Goal: Task Accomplishment & Management: Manage account settings

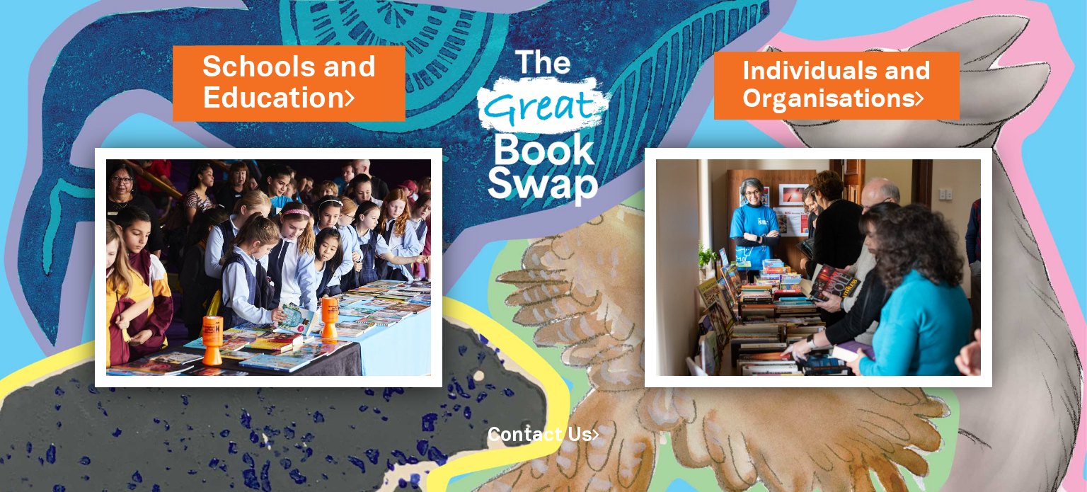
click at [321, 82] on link "Schools and Education" at bounding box center [288, 83] width 173 height 72
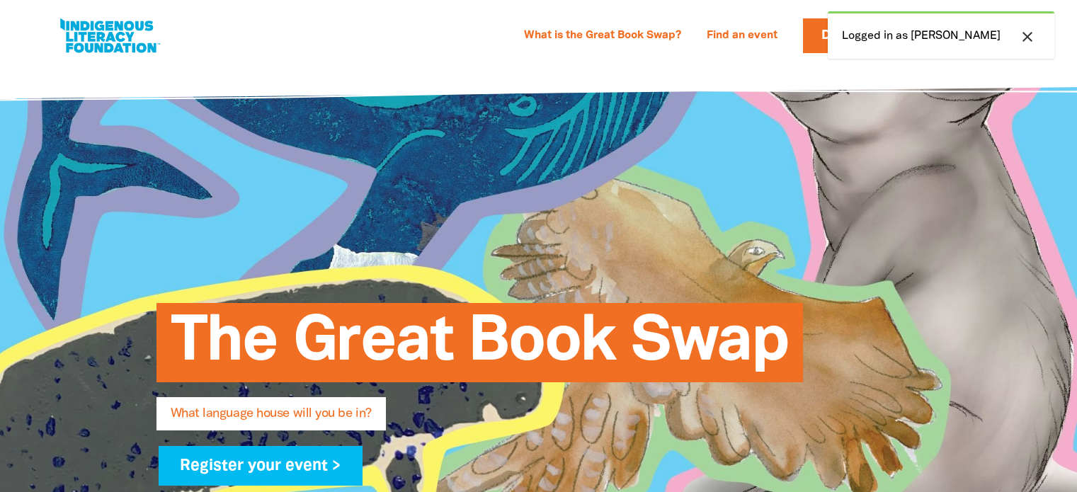
select select "high-school"
click at [1022, 33] on icon "close" at bounding box center [1027, 36] width 17 height 17
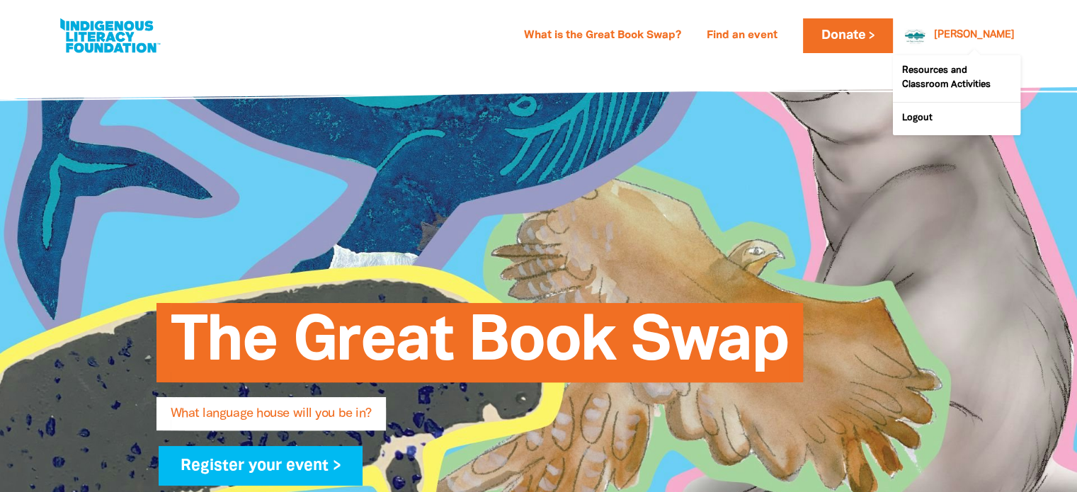
click at [928, 36] on div at bounding box center [911, 35] width 34 height 34
click at [932, 125] on link "Logout" at bounding box center [956, 119] width 127 height 33
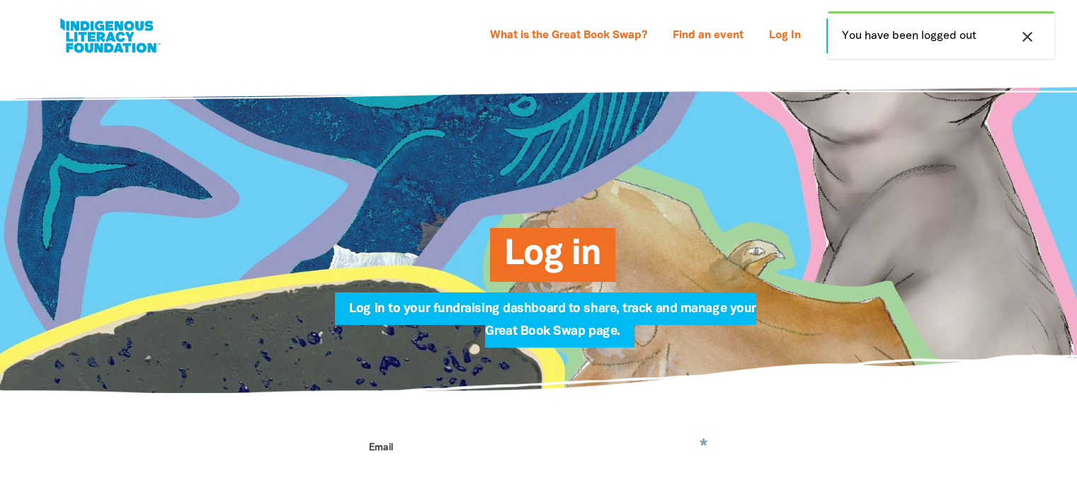
click at [1025, 38] on icon "close" at bounding box center [1027, 36] width 17 height 17
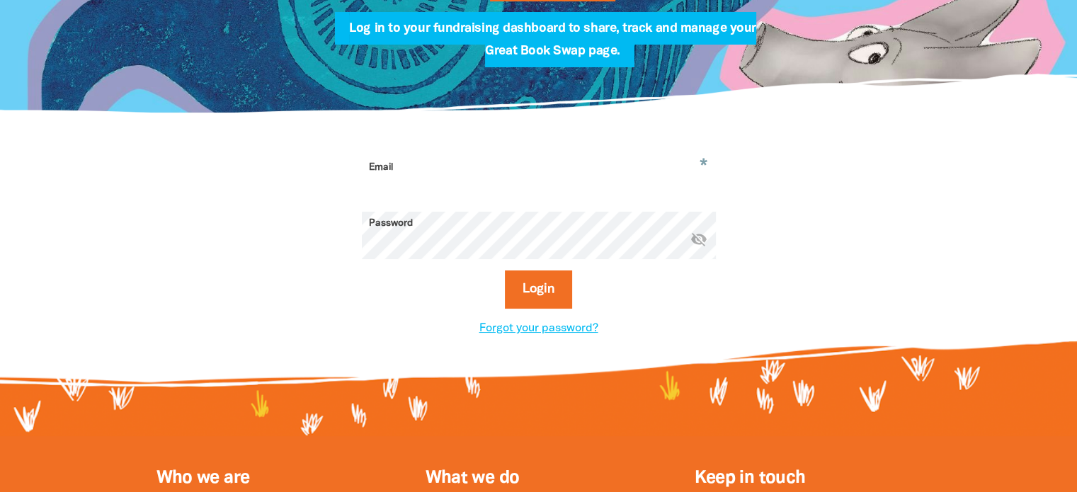
scroll to position [283, 0]
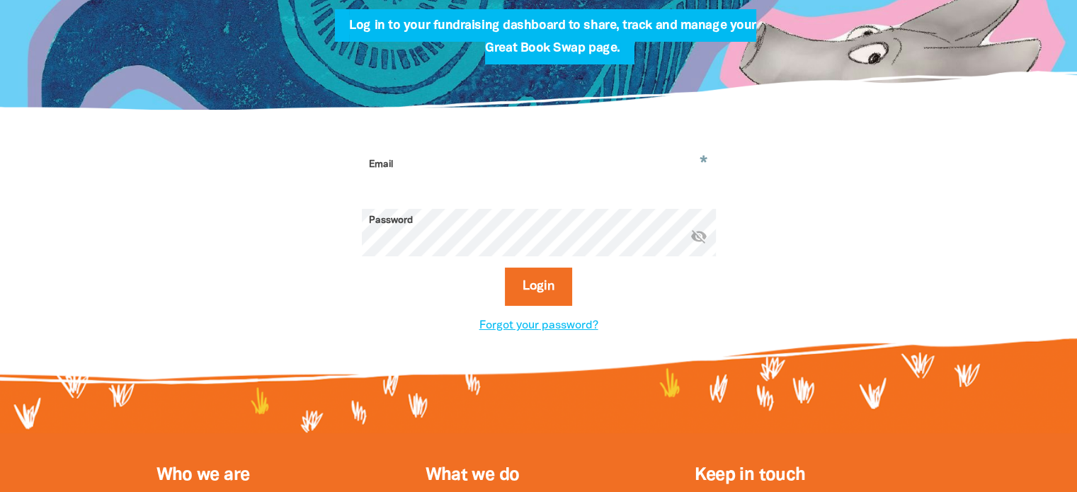
click at [433, 176] on input "Email" at bounding box center [539, 175] width 354 height 45
type input "[PERSON_NAME][EMAIL_ADDRESS][PERSON_NAME][DOMAIN_NAME]"
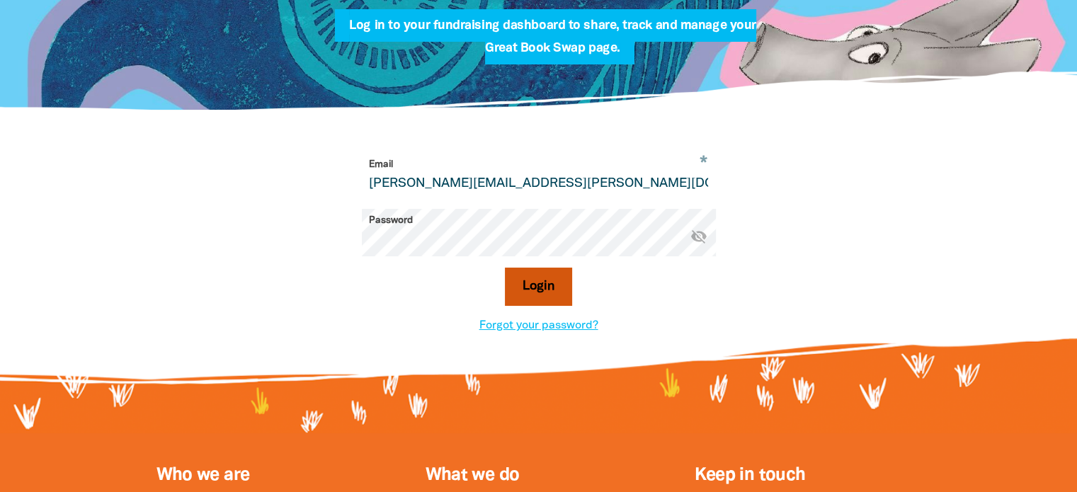
click at [513, 292] on button "Login" at bounding box center [538, 287] width 67 height 38
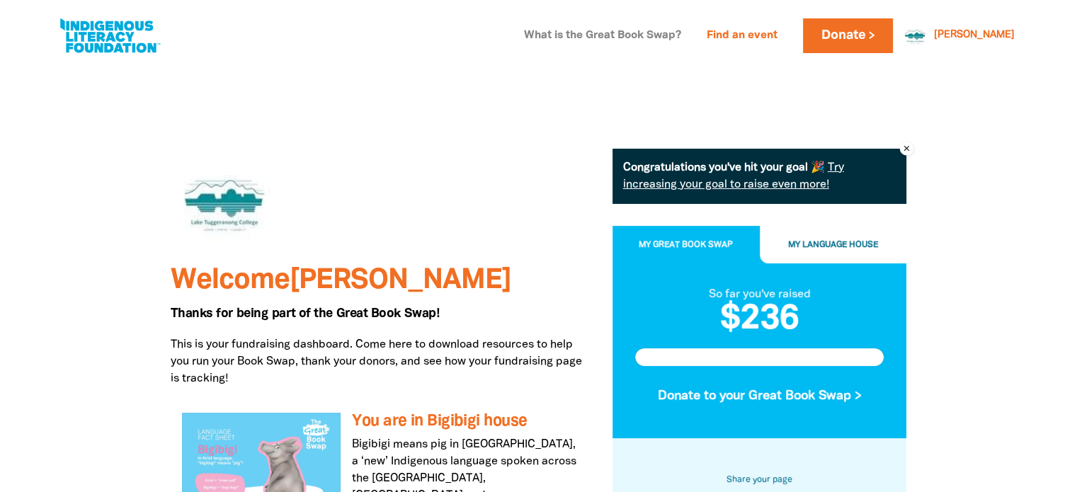
click at [668, 40] on link "What is the Great Book Swap?" at bounding box center [602, 36] width 174 height 23
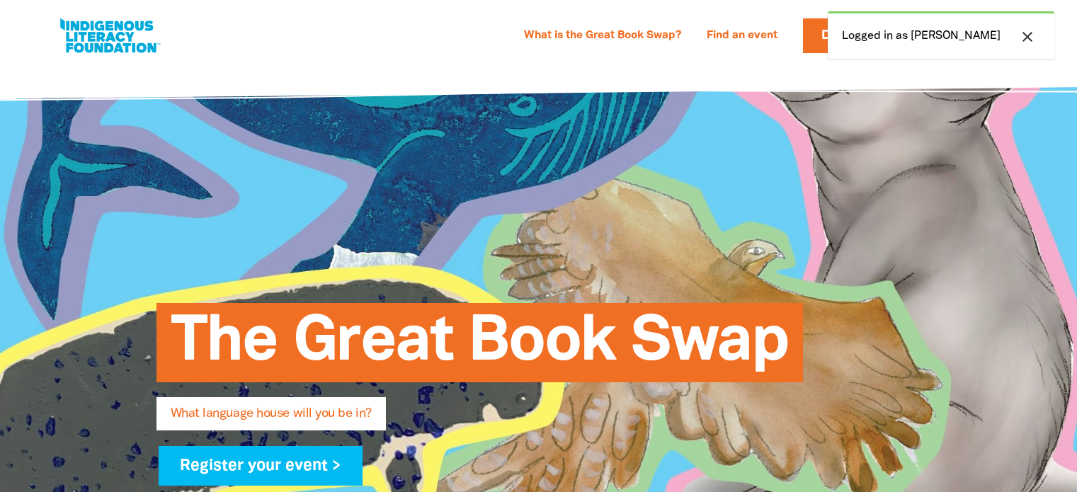
select select "high-school"
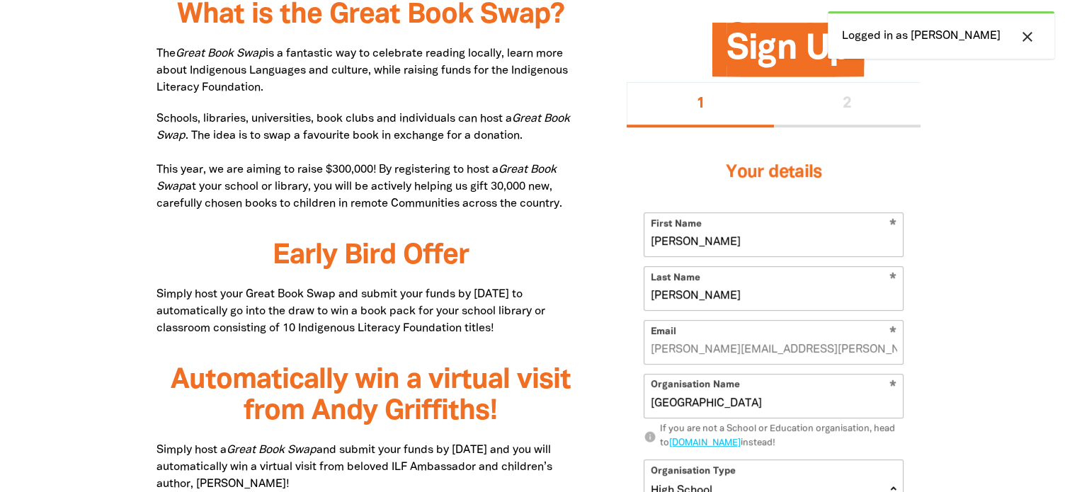
click at [581, 246] on h3 "Early Bird Offer﻿" at bounding box center [370, 256] width 428 height 31
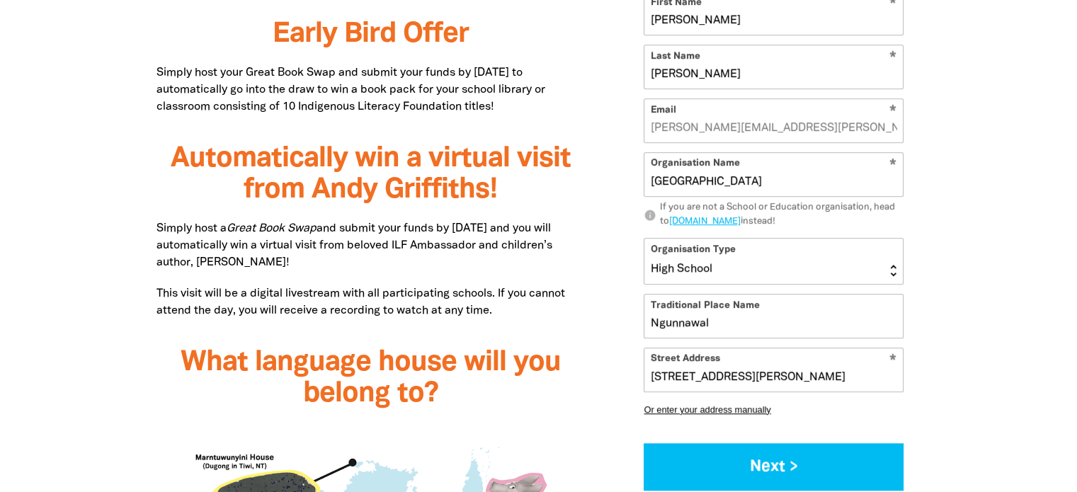
scroll to position [966, 0]
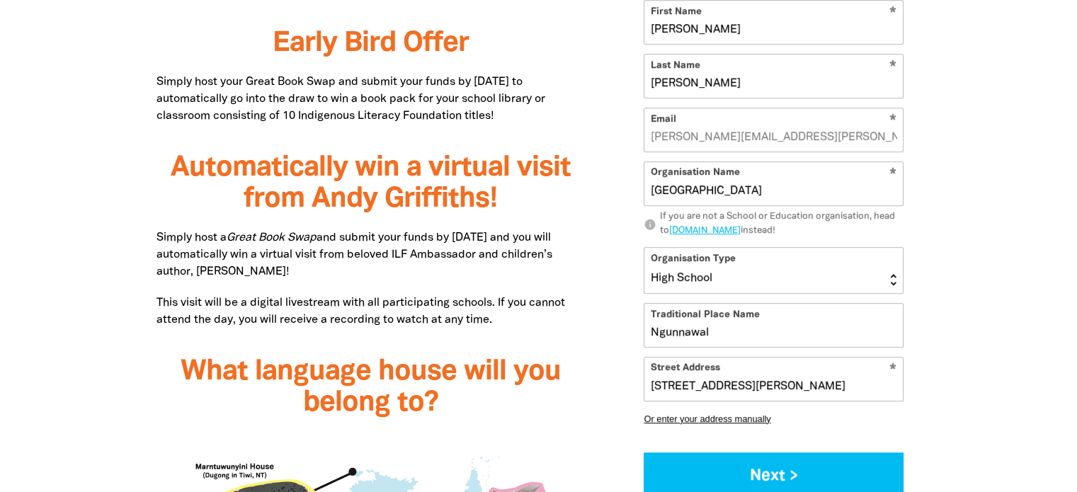
drag, startPoint x: 249, startPoint y: 268, endPoint x: 321, endPoint y: 269, distance: 72.2
click at [321, 269] on p "Simply host a Great Book Swap and submit your funds by 1 November 2025 and you …" at bounding box center [370, 254] width 428 height 51
copy p "Andy Griffiths"
click at [435, 234] on p "Simply host a Great Book Swap and submit your funds by 1 November 2025 and you …" at bounding box center [370, 254] width 428 height 51
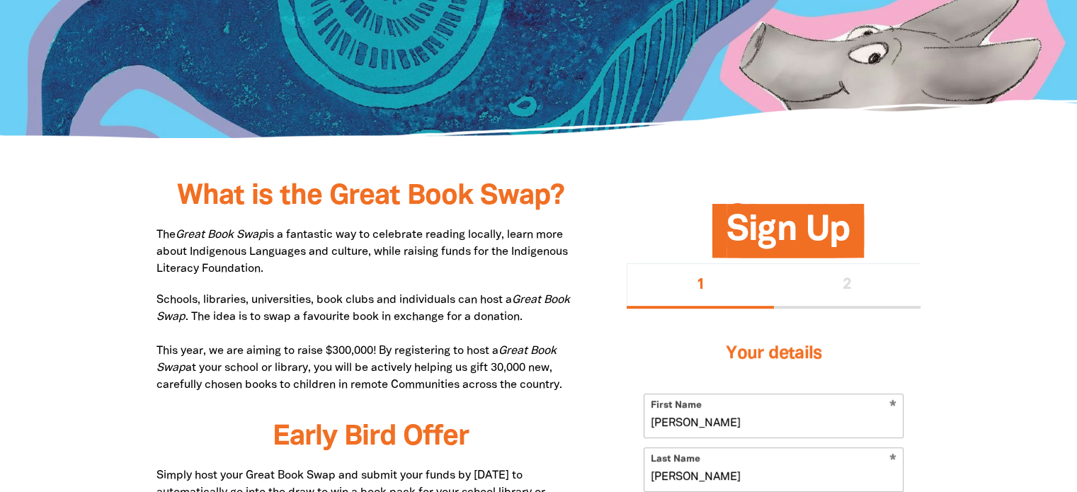
scroll to position [328, 0]
